Goal: Information Seeking & Learning: Compare options

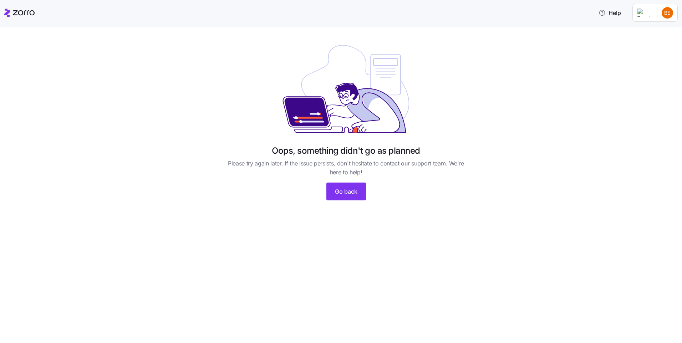
click at [665, 13] on html "Help Oops, something didn't go as planned Please try again later. If the issue …" at bounding box center [341, 169] width 682 height 339
click at [357, 188] on html "Help Oops, something didn't go as planned Please try again later. If the issue …" at bounding box center [341, 169] width 682 height 339
click at [354, 188] on span "Go back" at bounding box center [346, 191] width 22 height 9
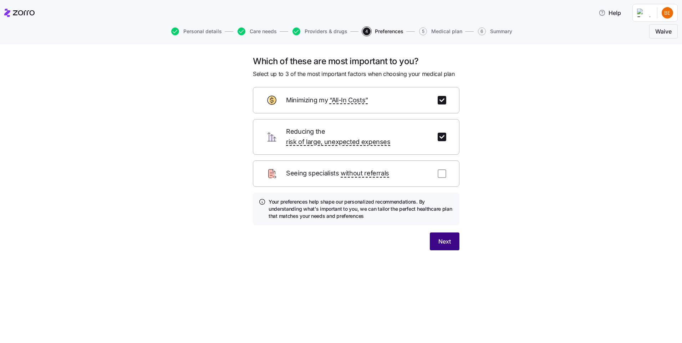
click at [446, 237] on span "Next" at bounding box center [444, 241] width 12 height 9
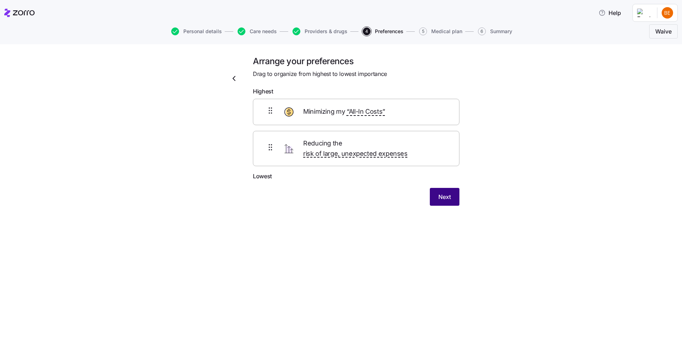
click at [446, 193] on span "Next" at bounding box center [444, 197] width 12 height 9
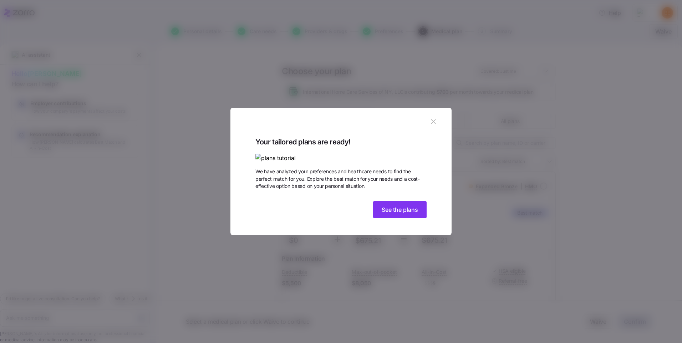
click at [396, 154] on img at bounding box center [340, 158] width 171 height 9
click at [411, 218] on button "See the plans" at bounding box center [399, 209] width 53 height 17
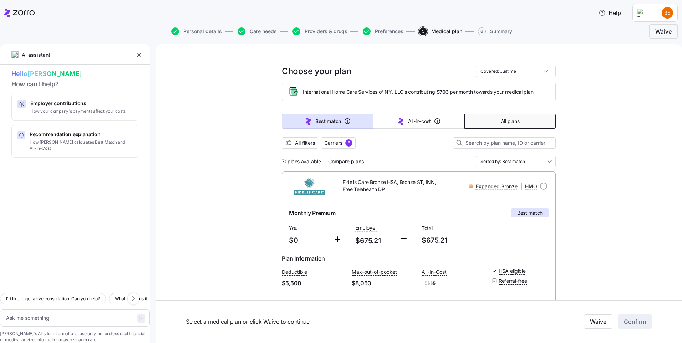
click at [512, 120] on span "All plans" at bounding box center [510, 121] width 19 height 7
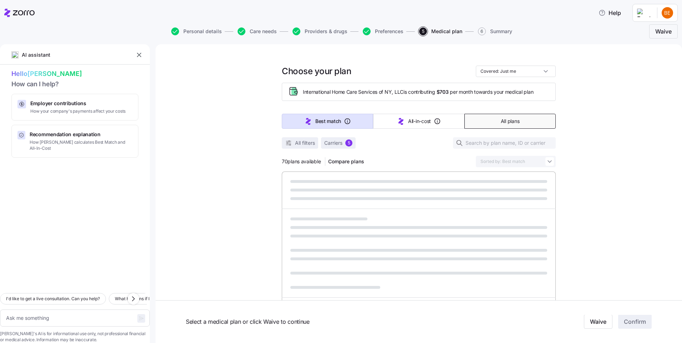
type textarea "x"
type input "Sorted by: Premium"
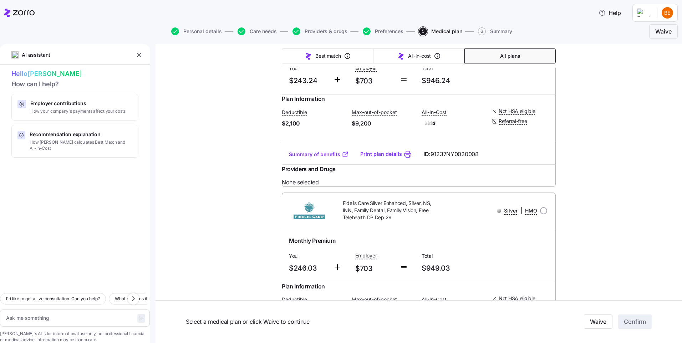
scroll to position [3137, 0]
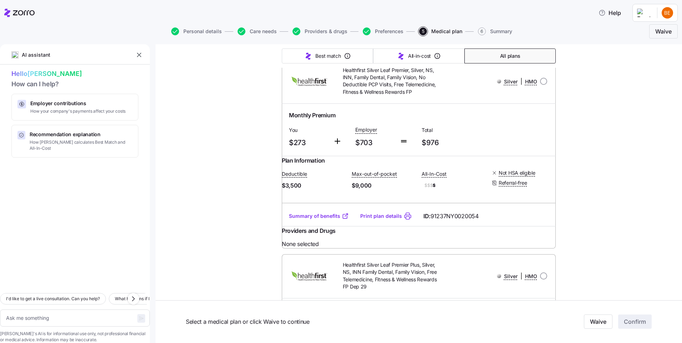
scroll to position [3993, 0]
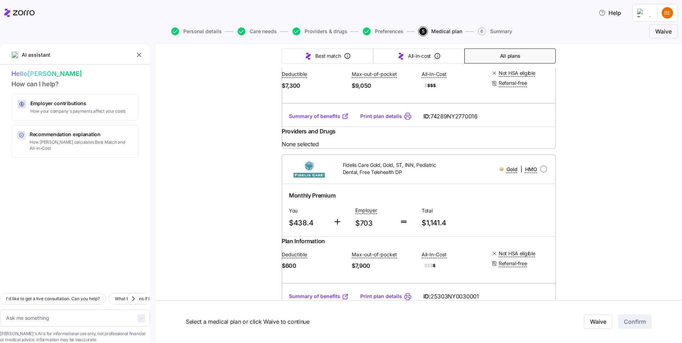
type textarea "x"
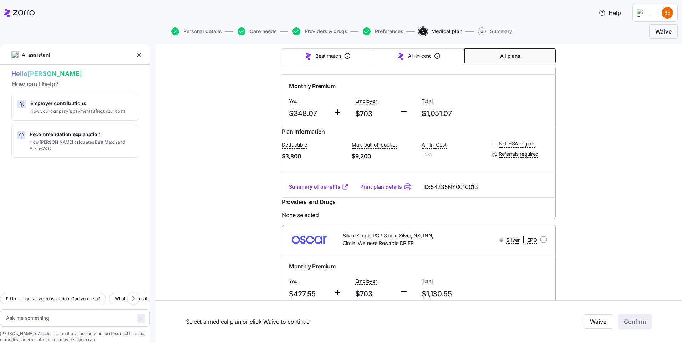
scroll to position [4420, 0]
